Goal: Submit feedback/report problem

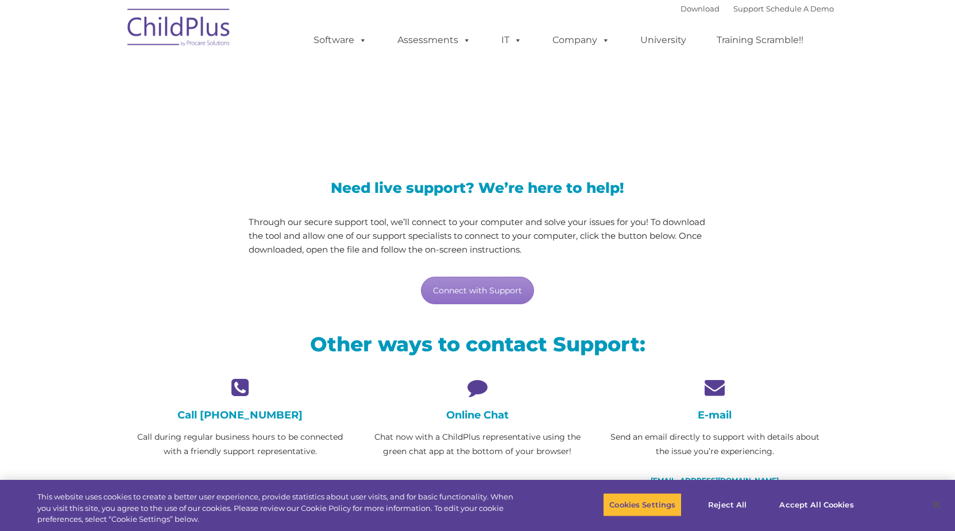
click at [707, 408] on div "E-mail Send an email directly to support with details about the issue you’re ex…" at bounding box center [715, 432] width 220 height 110
click at [718, 422] on div "E-mail Send an email directly to support with details about the issue you’re ex…" at bounding box center [715, 432] width 220 height 110
click at [715, 416] on h4 "E-mail" at bounding box center [715, 415] width 220 height 13
click at [715, 394] on icon at bounding box center [715, 387] width 220 height 20
click at [716, 380] on icon at bounding box center [715, 387] width 220 height 20
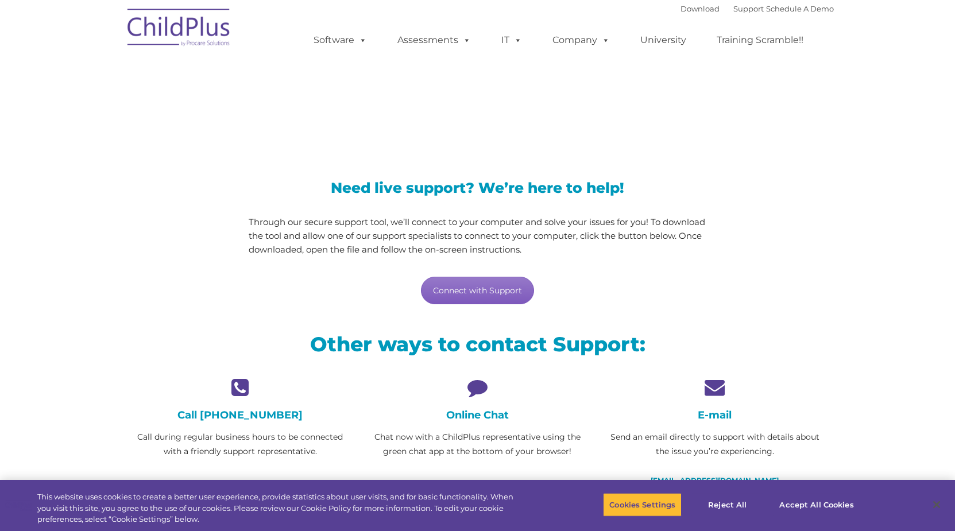
click at [447, 283] on link "Connect with Support" at bounding box center [477, 291] width 113 height 28
click at [782, 506] on button "Accept All Cookies" at bounding box center [816, 505] width 87 height 24
